Goal: Transaction & Acquisition: Purchase product/service

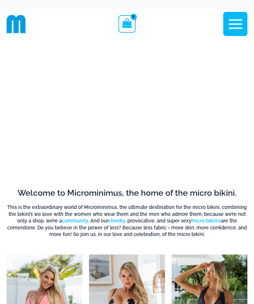
click at [243, 18] on icon "button" at bounding box center [235, 24] width 17 height 17
click at [239, 29] on icon "button" at bounding box center [235, 24] width 17 height 17
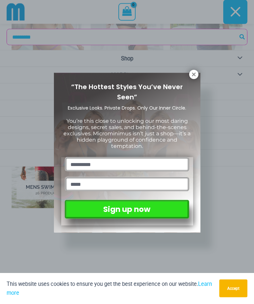
scroll to position [282, 0]
click at [200, 73] on div "“The Hottest Styles You’ve Never Seen” Exclusive Looks. Private Drops. Only Our…" at bounding box center [127, 152] width 254 height 304
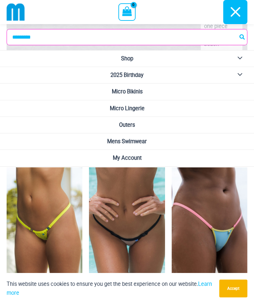
scroll to position [1808, 0]
click at [89, 168] on img at bounding box center [89, 168] width 0 height 0
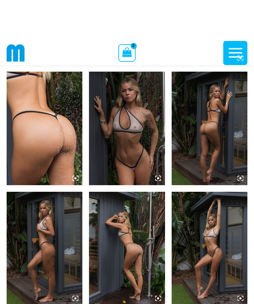
scroll to position [333, 0]
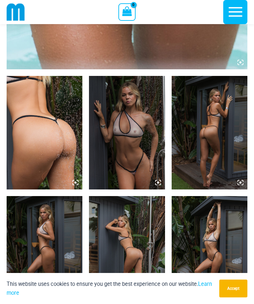
click at [152, 172] on img at bounding box center [127, 133] width 76 height 114
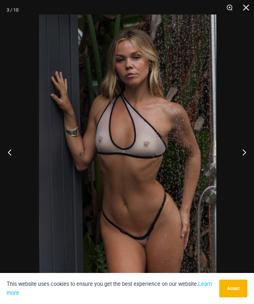
click at [199, 211] on img at bounding box center [127, 147] width 177 height 265
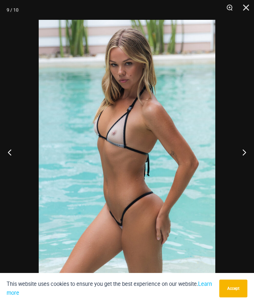
click at [247, 13] on button "Close" at bounding box center [243, 10] width 17 height 20
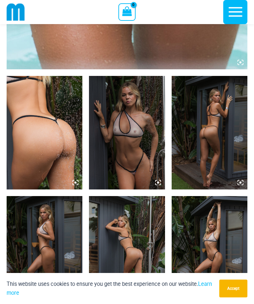
click at [77, 170] on img at bounding box center [45, 133] width 76 height 114
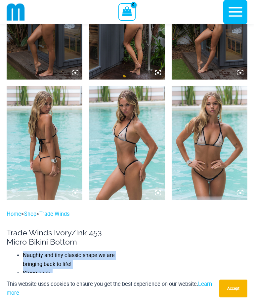
scroll to position [564, 0]
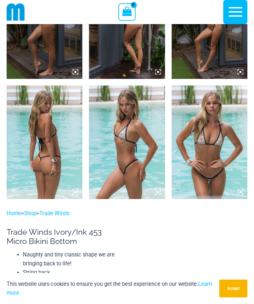
click at [152, 173] on img at bounding box center [127, 143] width 76 height 114
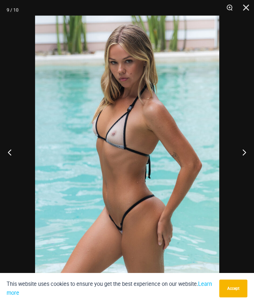
click at [246, 9] on button "Close" at bounding box center [243, 10] width 17 height 20
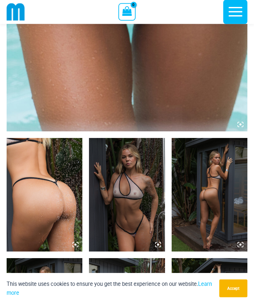
click at [69, 215] on img at bounding box center [45, 195] width 76 height 114
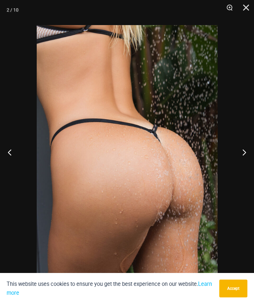
click at [190, 216] on img at bounding box center [127, 160] width 181 height 271
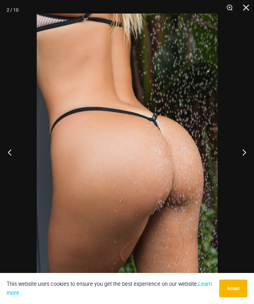
click at [248, 10] on button "Close" at bounding box center [243, 10] width 17 height 20
